Goal: Information Seeking & Learning: Find specific fact

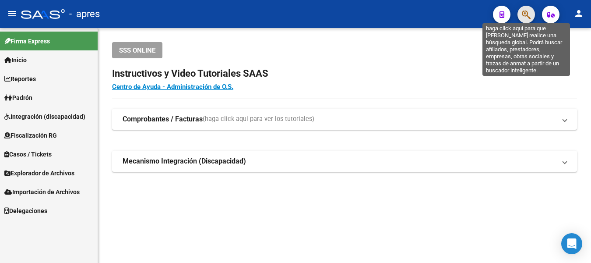
click at [523, 13] on icon "button" at bounding box center [526, 15] width 9 height 10
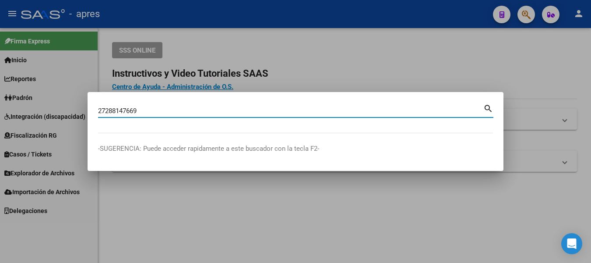
type input "27288147669"
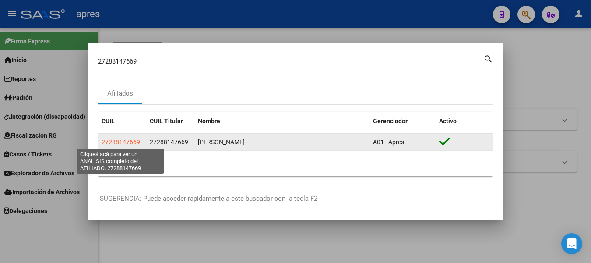
click at [116, 141] on span "27288147669" at bounding box center [121, 141] width 39 height 7
type textarea "27288147669"
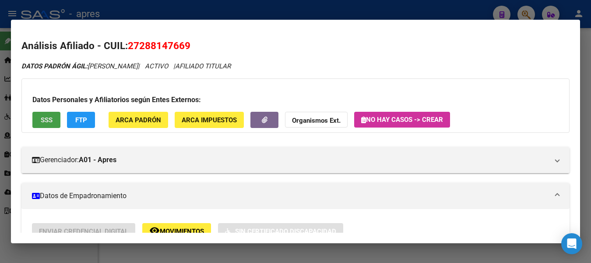
click at [42, 116] on span "SSS" at bounding box center [47, 120] width 12 height 8
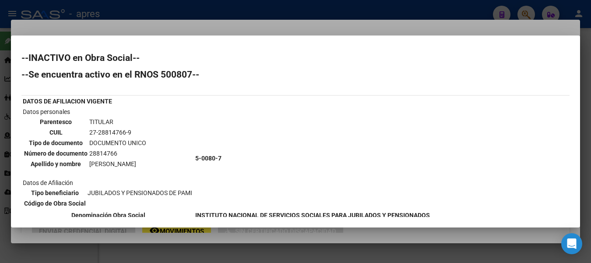
click at [229, 7] on div at bounding box center [295, 131] width 591 height 263
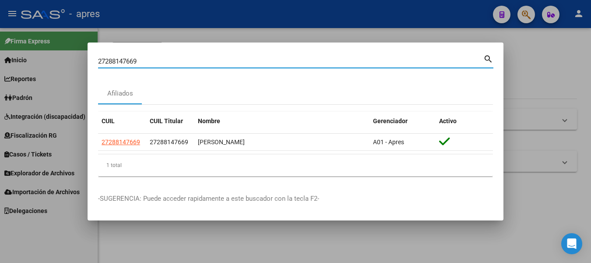
drag, startPoint x: 144, startPoint y: 62, endPoint x: -4, endPoint y: 63, distance: 147.5
click at [0, 63] on html "menu - apres person Firma Express Inicio Calendario SSS Instructivos Contacto O…" at bounding box center [295, 131] width 591 height 263
paste input
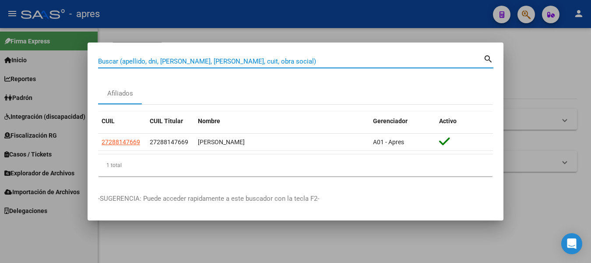
paste input
click at [110, 58] on input "Buscar (apellido, dni, [PERSON_NAME], [PERSON_NAME], cuit, obra social)" at bounding box center [290, 61] width 385 height 8
paste input "27380897283"
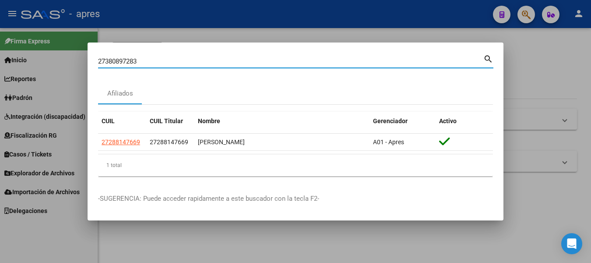
type input "27380897283"
